Goal: Navigation & Orientation: Find specific page/section

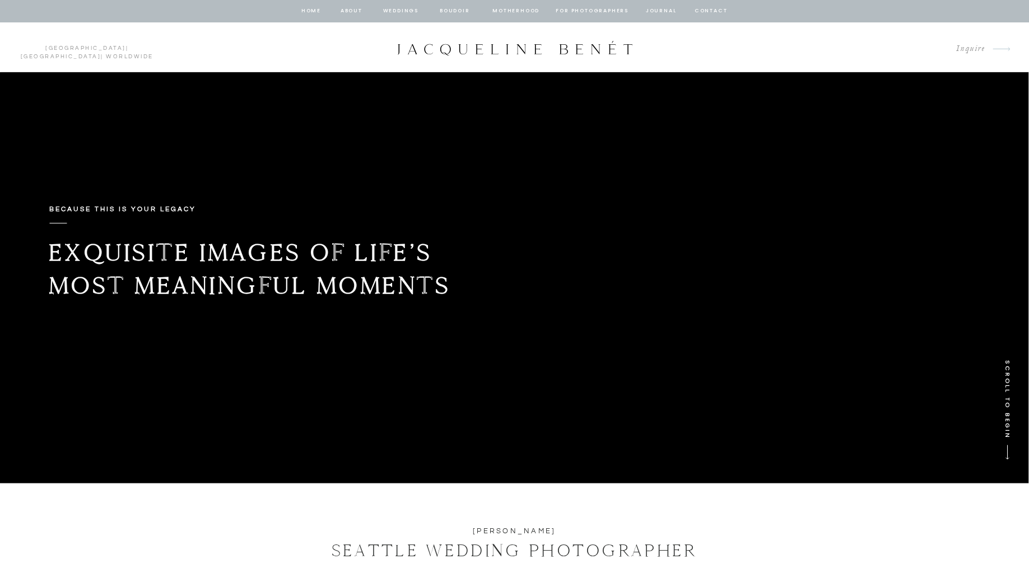
click at [394, 13] on nav "Weddings" at bounding box center [401, 11] width 38 height 10
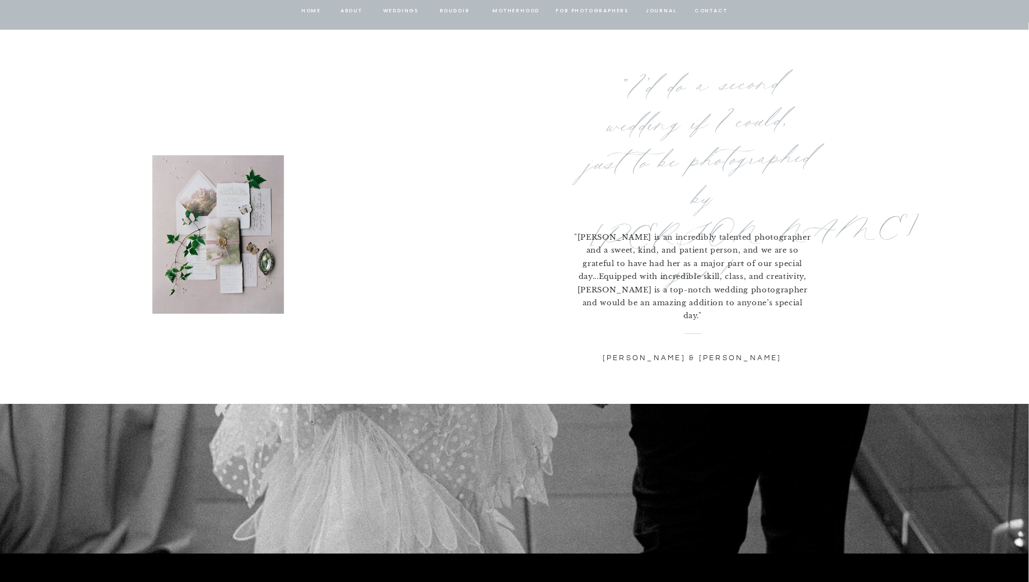
scroll to position [3349, 0]
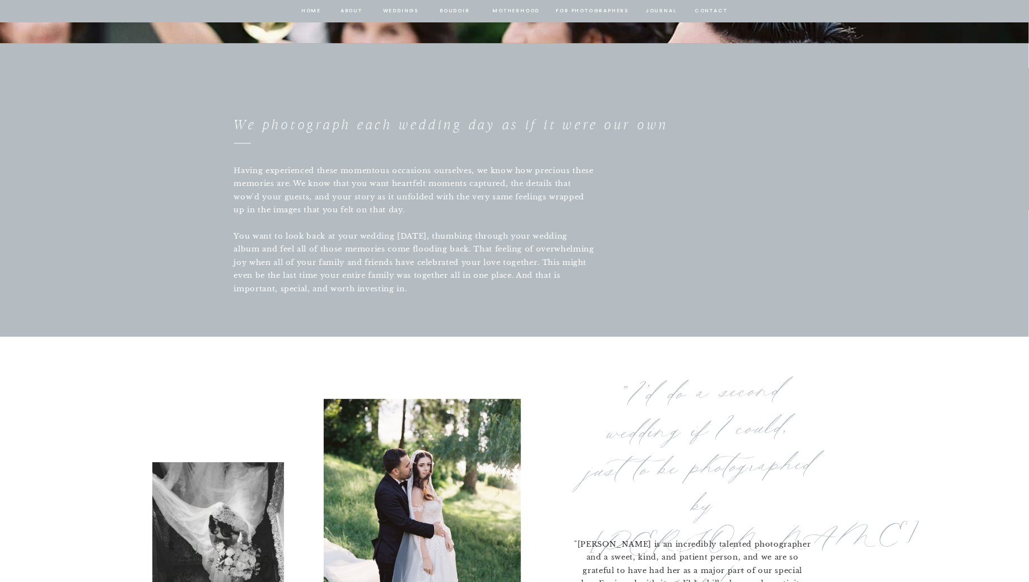
click at [347, 10] on nav "about" at bounding box center [352, 11] width 24 height 10
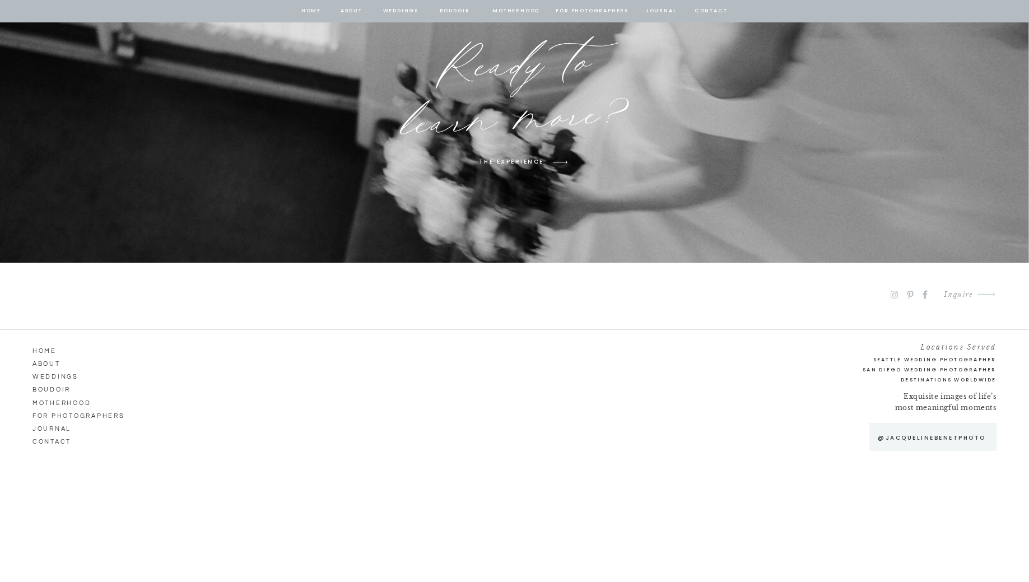
scroll to position [6030, 0]
